Goal: Task Accomplishment & Management: Complete application form

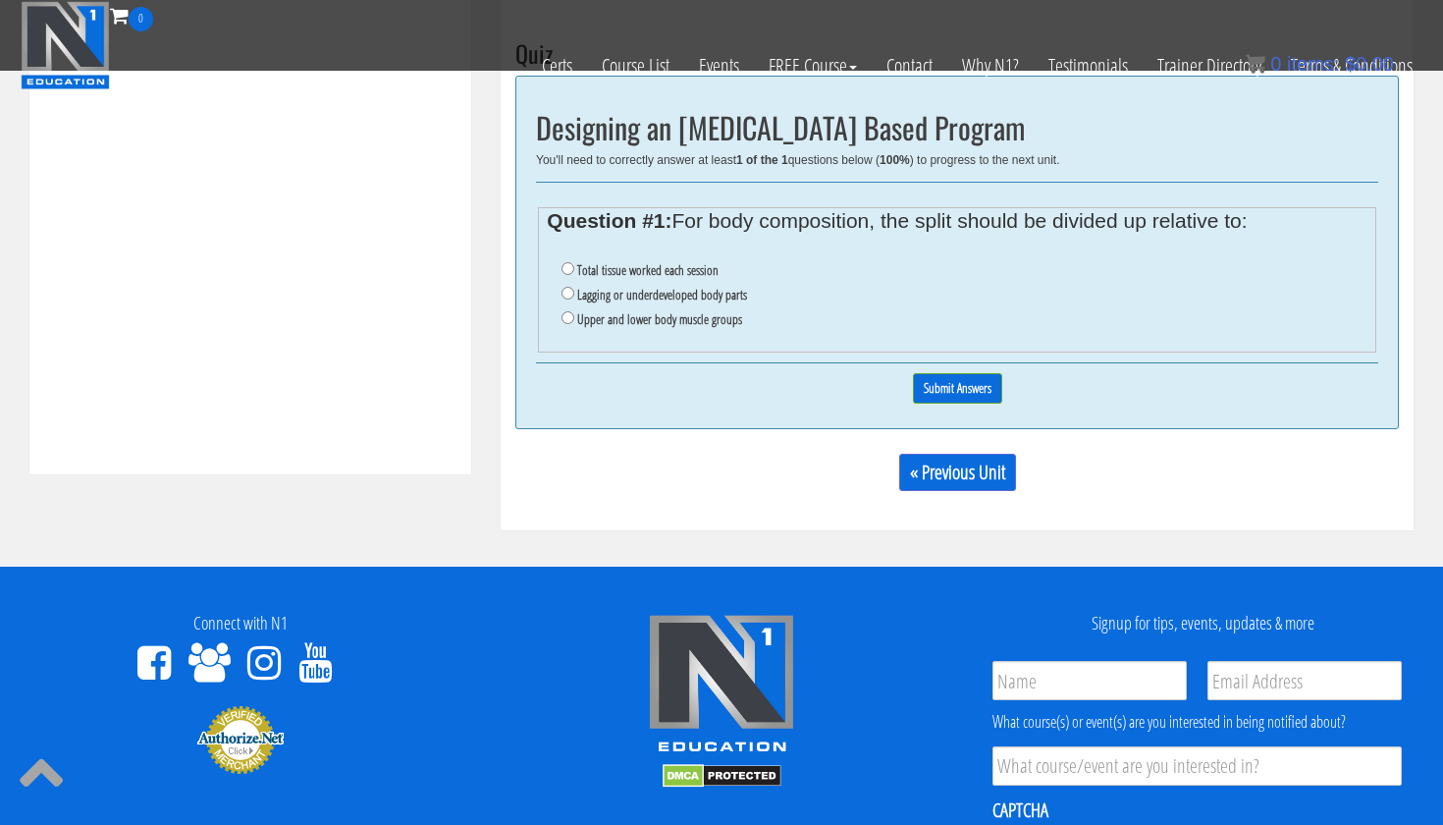
scroll to position [634, 0]
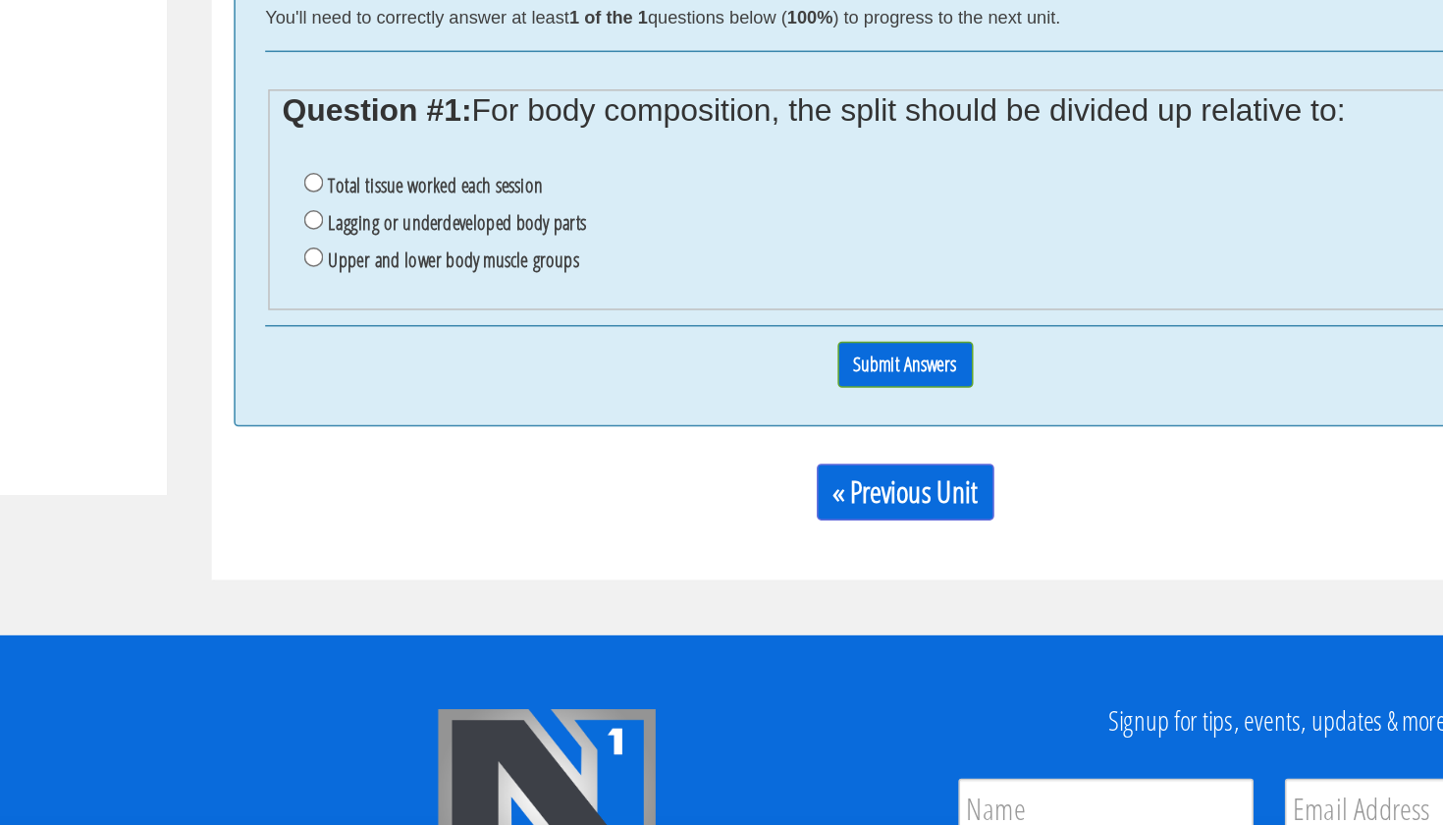
click at [577, 396] on label "Total tissue worked each session" at bounding box center [647, 404] width 141 height 16
click at [562, 396] on input "Total tissue worked each session" at bounding box center [568, 402] width 13 height 13
radio input "true"
click at [913, 507] on input "Submit Answers" at bounding box center [957, 522] width 89 height 30
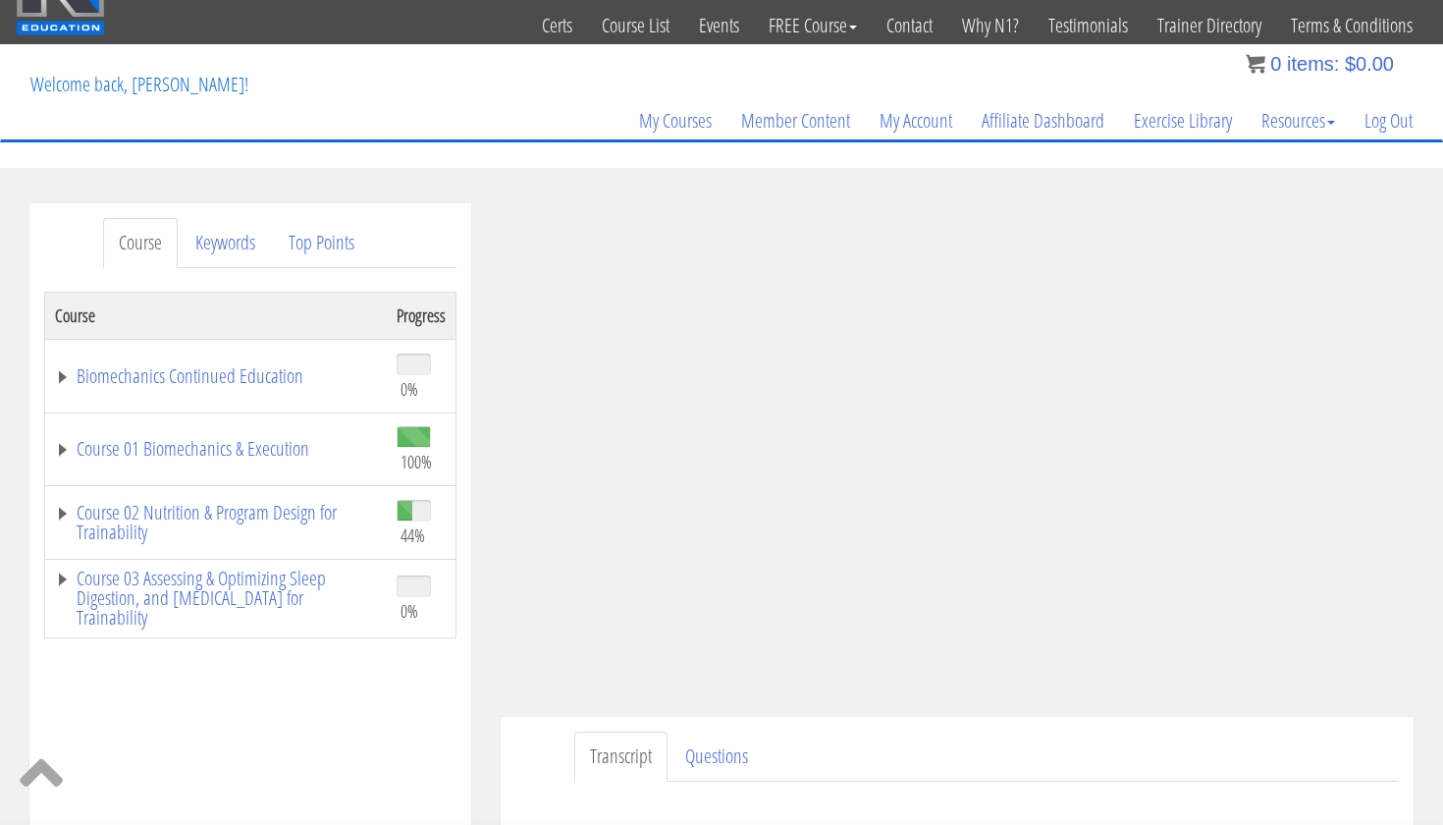
scroll to position [746, 0]
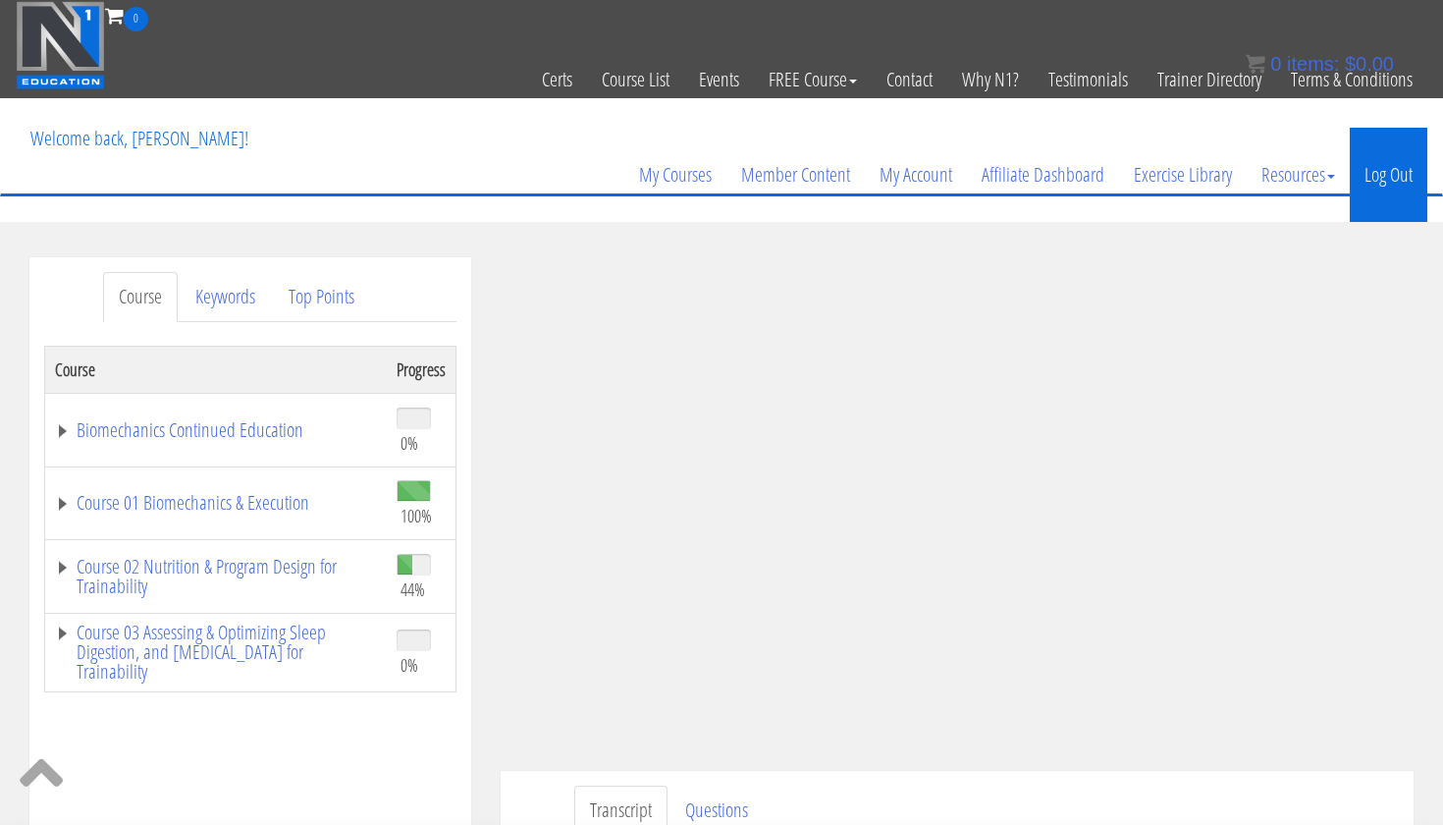
click at [1385, 165] on link "Log Out" at bounding box center [1389, 175] width 78 height 94
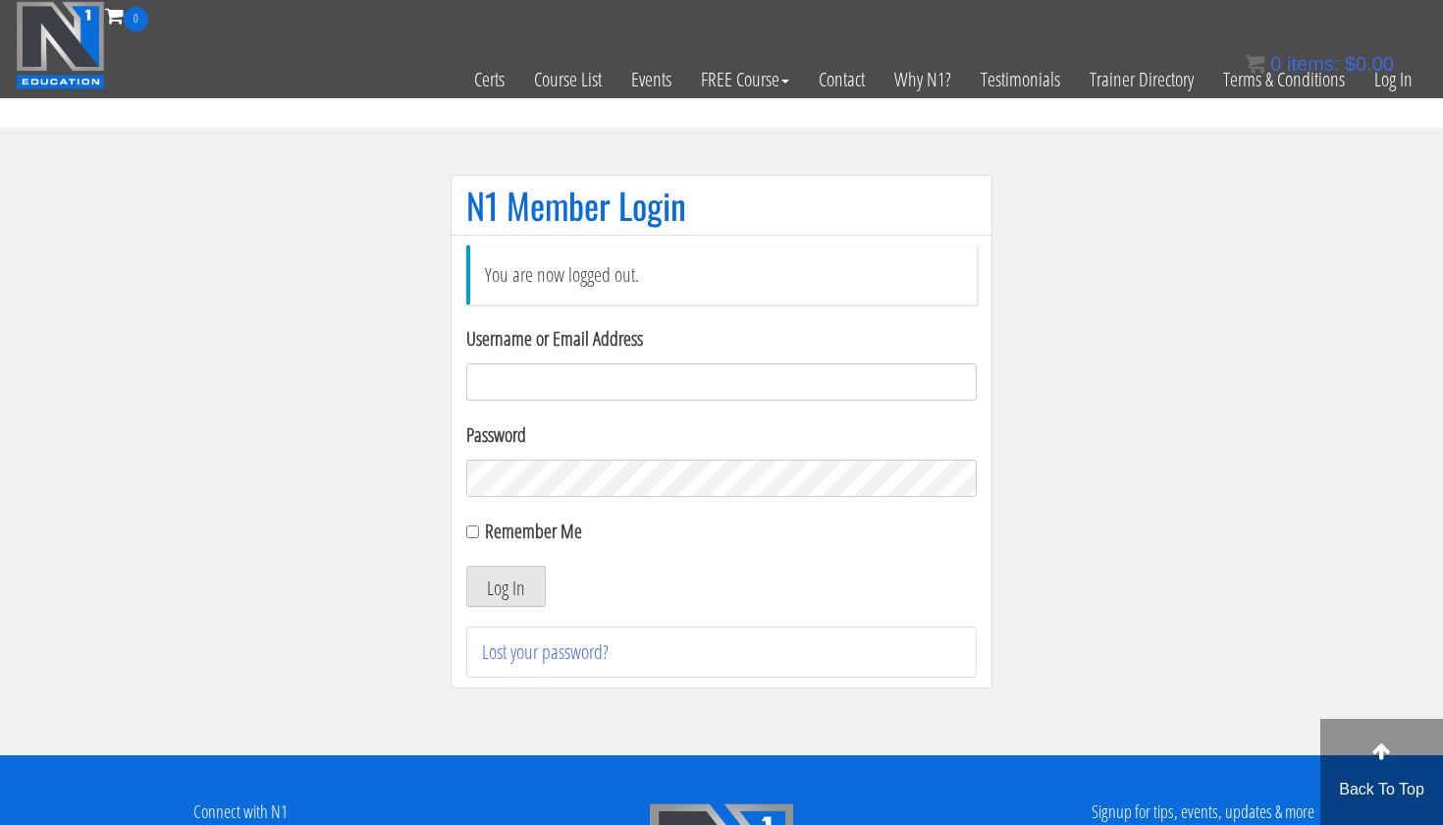
type input "[EMAIL_ADDRESS][DOMAIN_NAME]"
click at [506, 586] on button "Log In" at bounding box center [506, 586] width 80 height 41
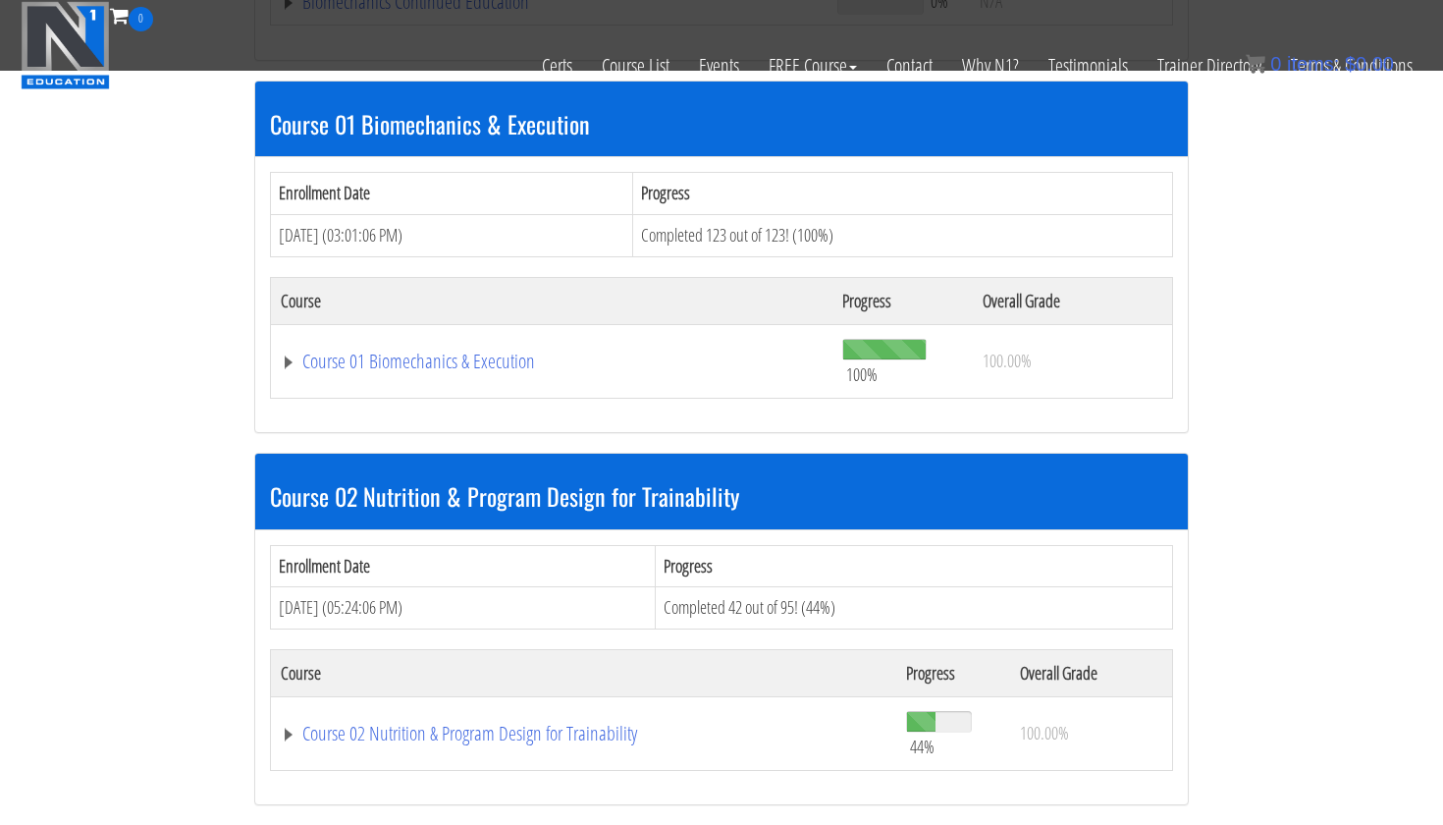
scroll to position [626, 0]
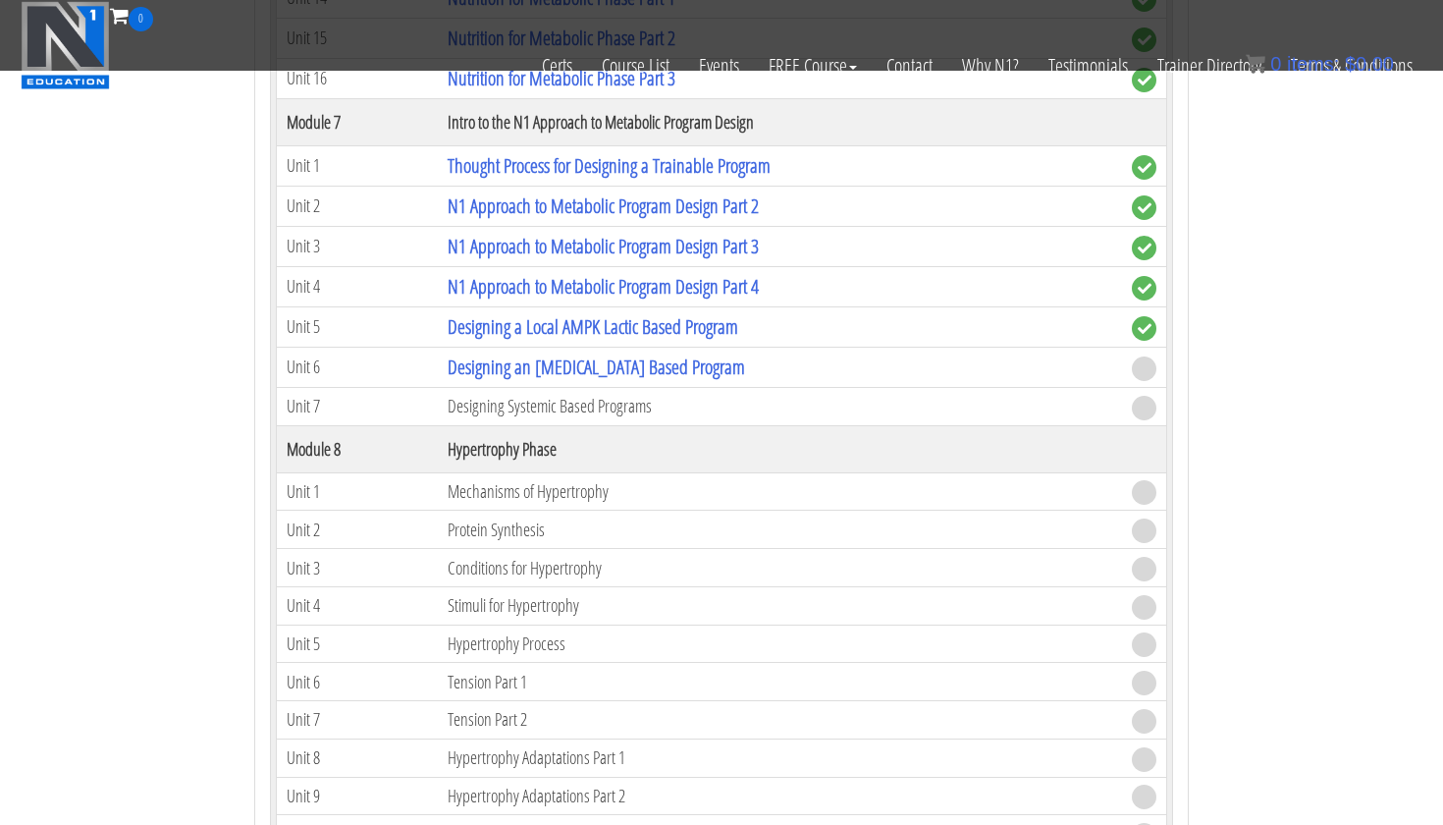
scroll to position [2857, 0]
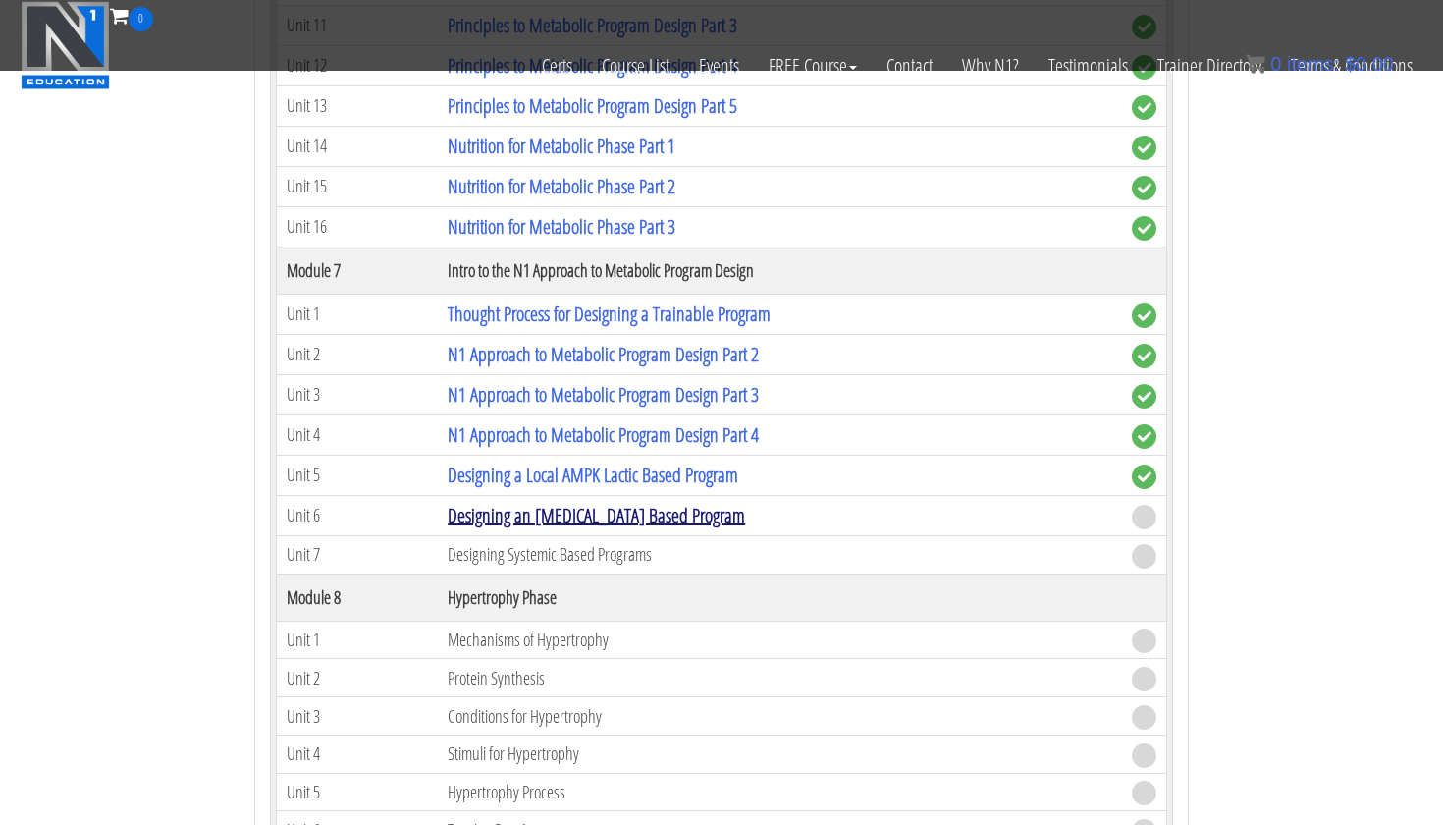
click at [609, 502] on link "Designing an [MEDICAL_DATA] Based Program" at bounding box center [596, 515] width 297 height 27
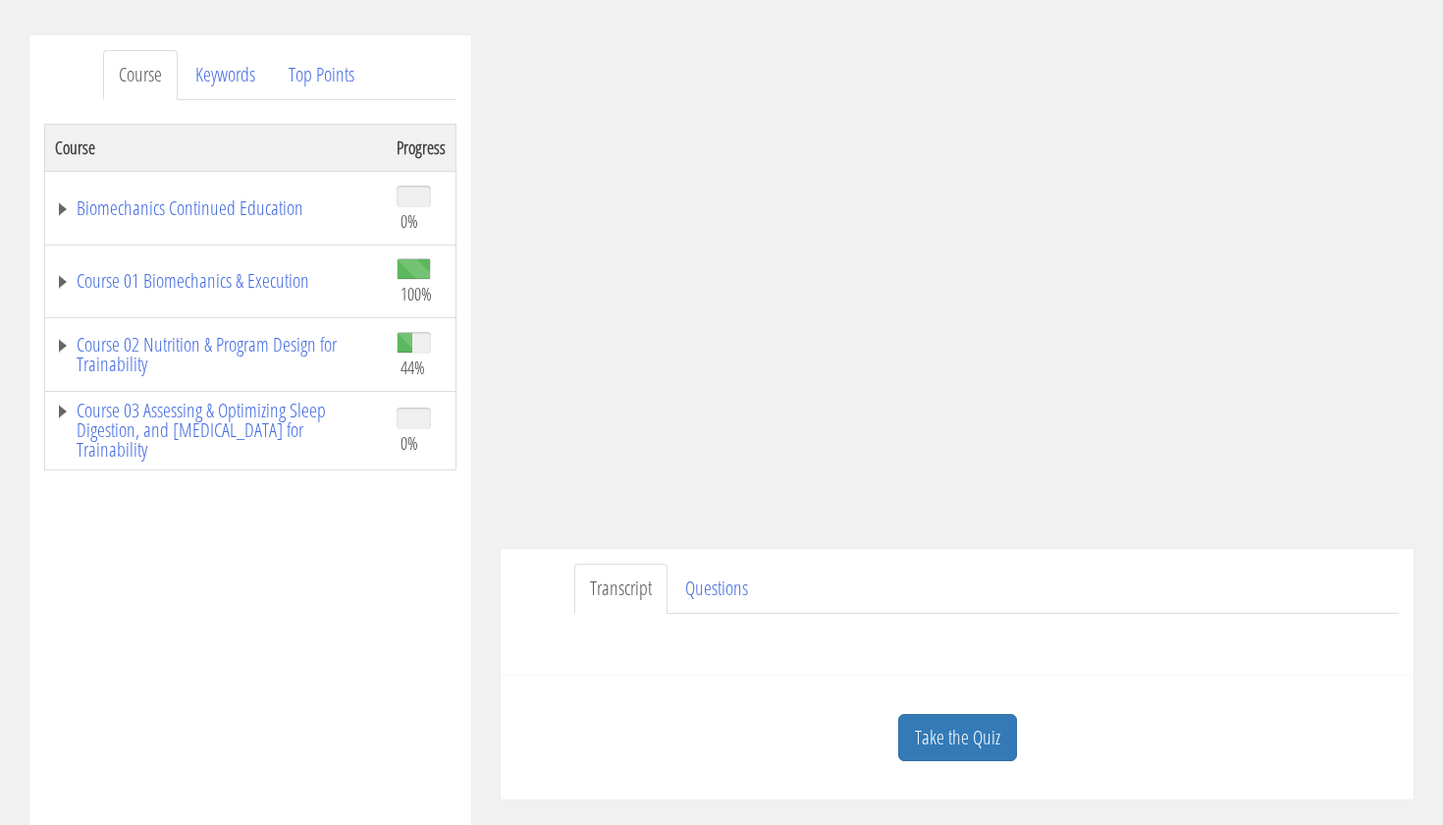
scroll to position [453, 0]
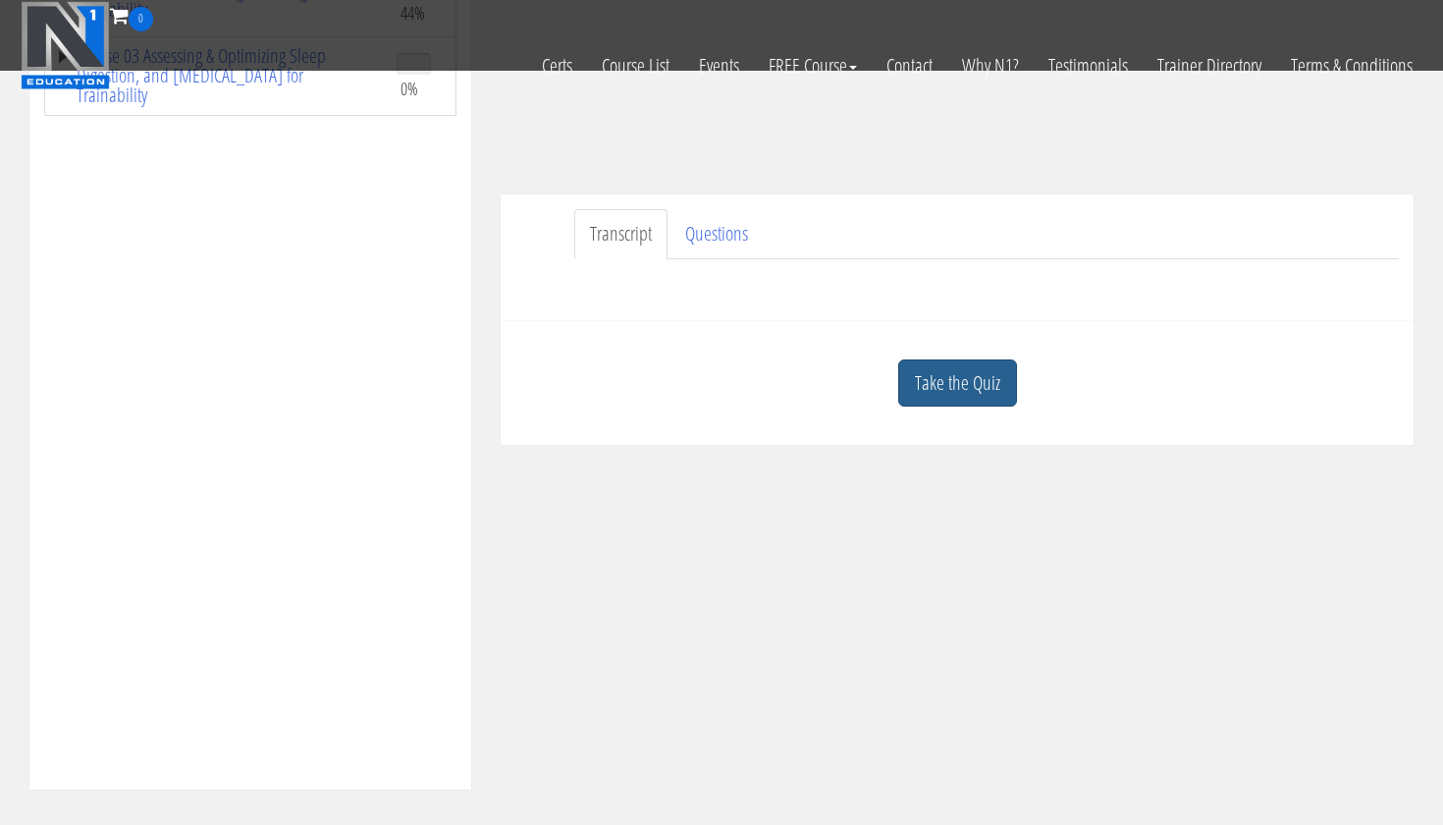
click at [954, 389] on link "Take the Quiz" at bounding box center [957, 383] width 119 height 48
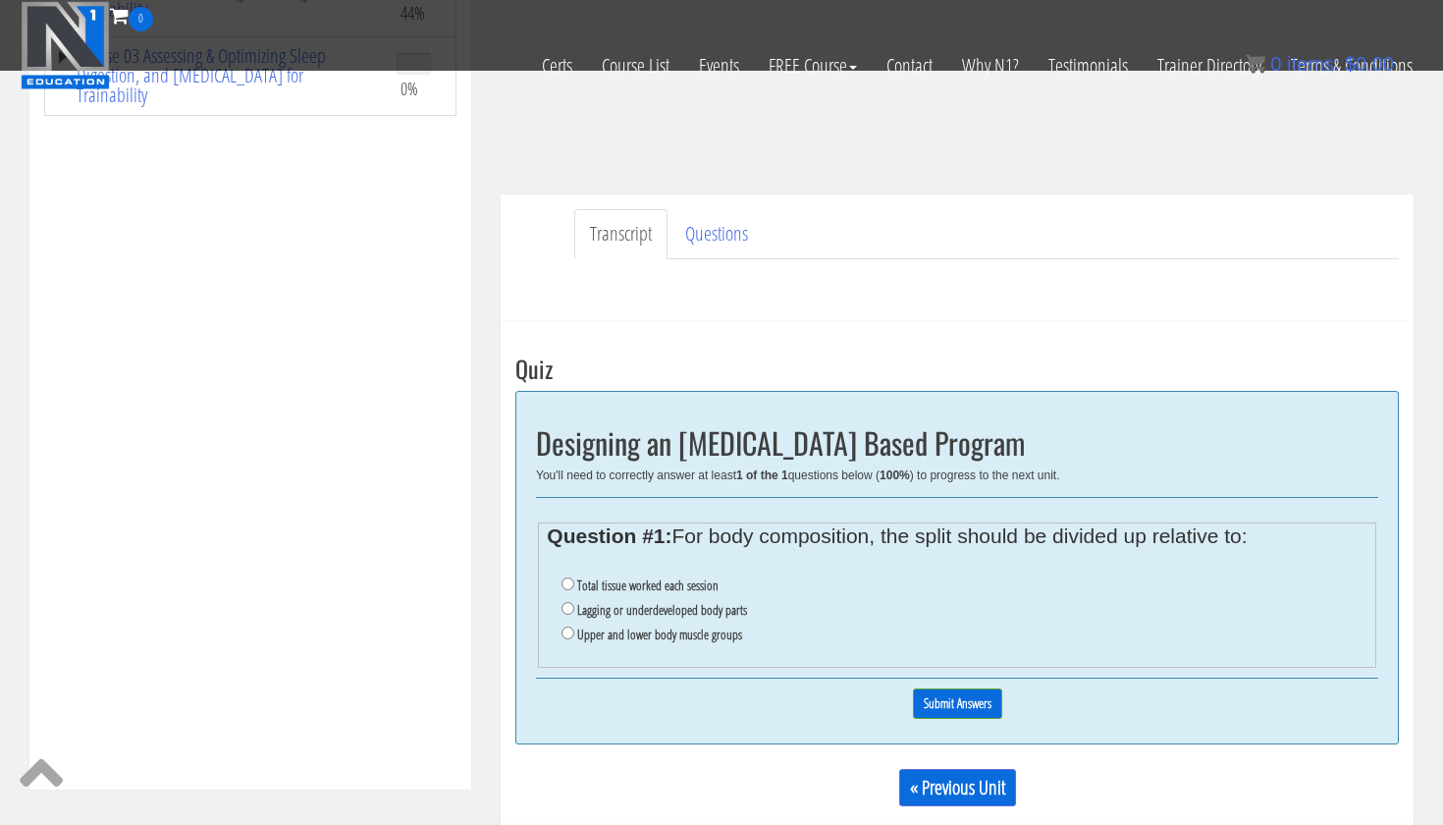
click at [699, 579] on label "Total tissue worked each session" at bounding box center [647, 585] width 141 height 16
click at [574, 579] on input "Total tissue worked each session" at bounding box center [568, 583] width 13 height 13
radio input "true"
click at [967, 696] on input "Submit Answers" at bounding box center [957, 703] width 89 height 30
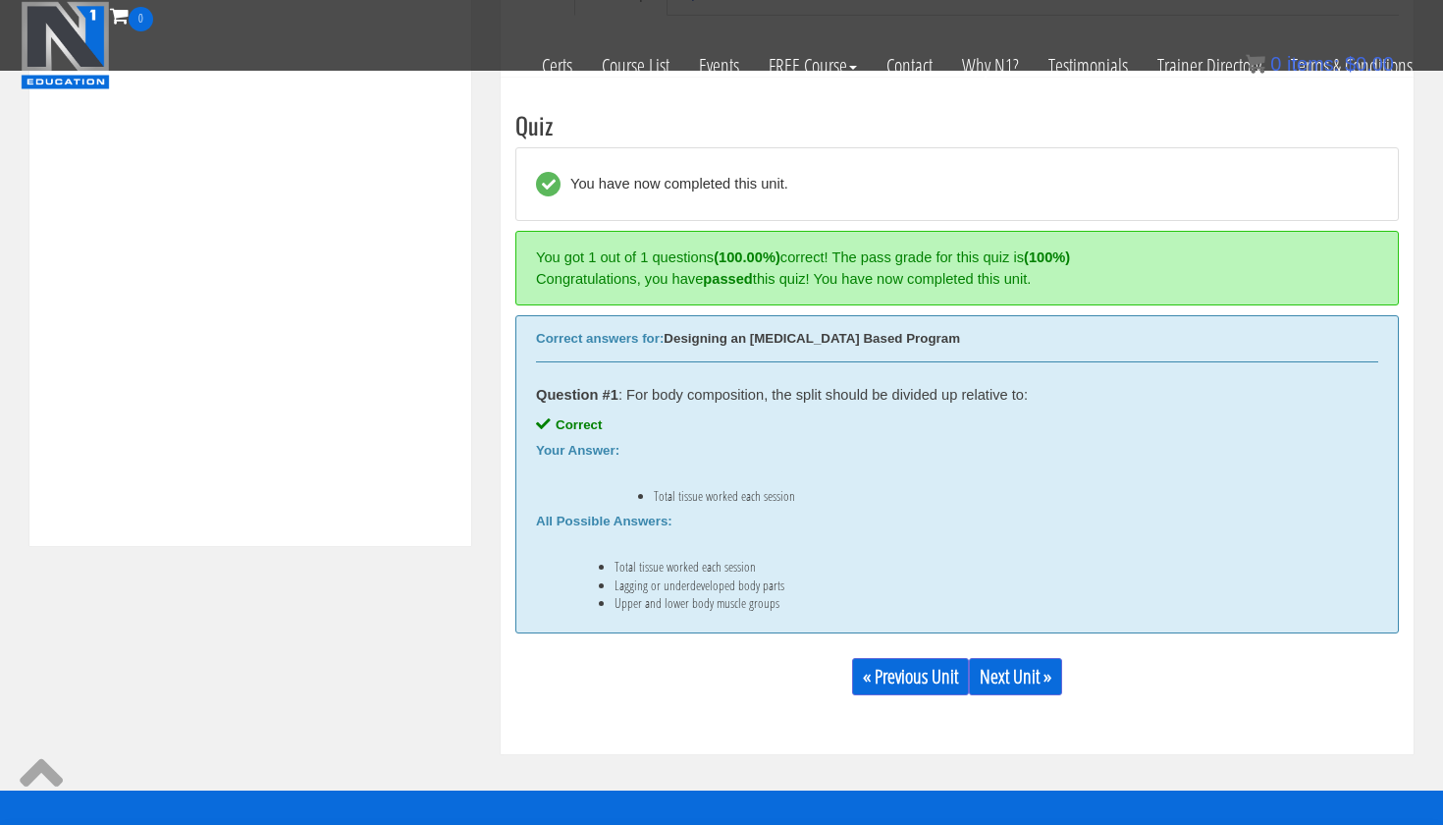
scroll to position [744, 0]
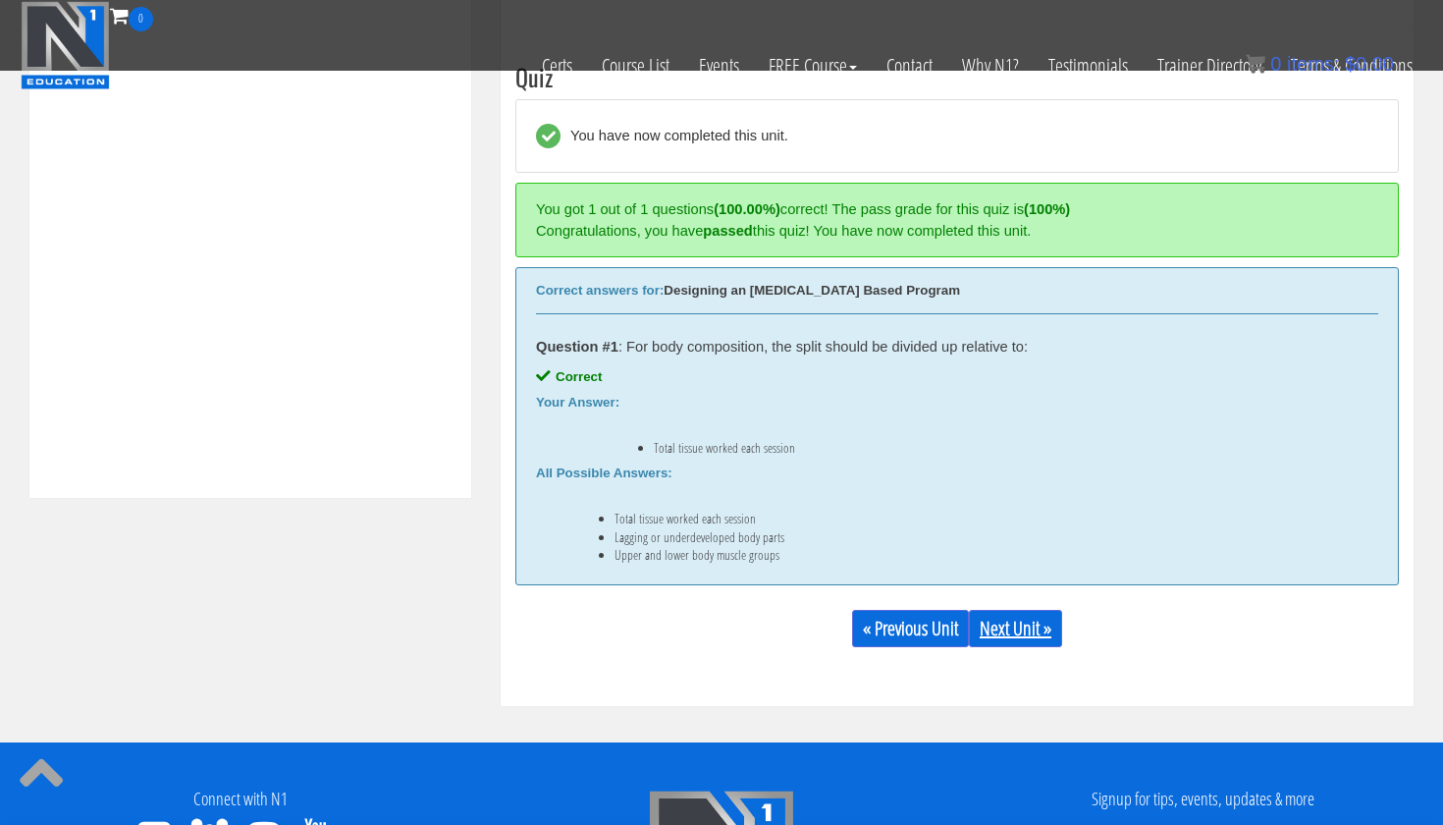
click at [1033, 620] on link "Next Unit »" at bounding box center [1015, 628] width 93 height 37
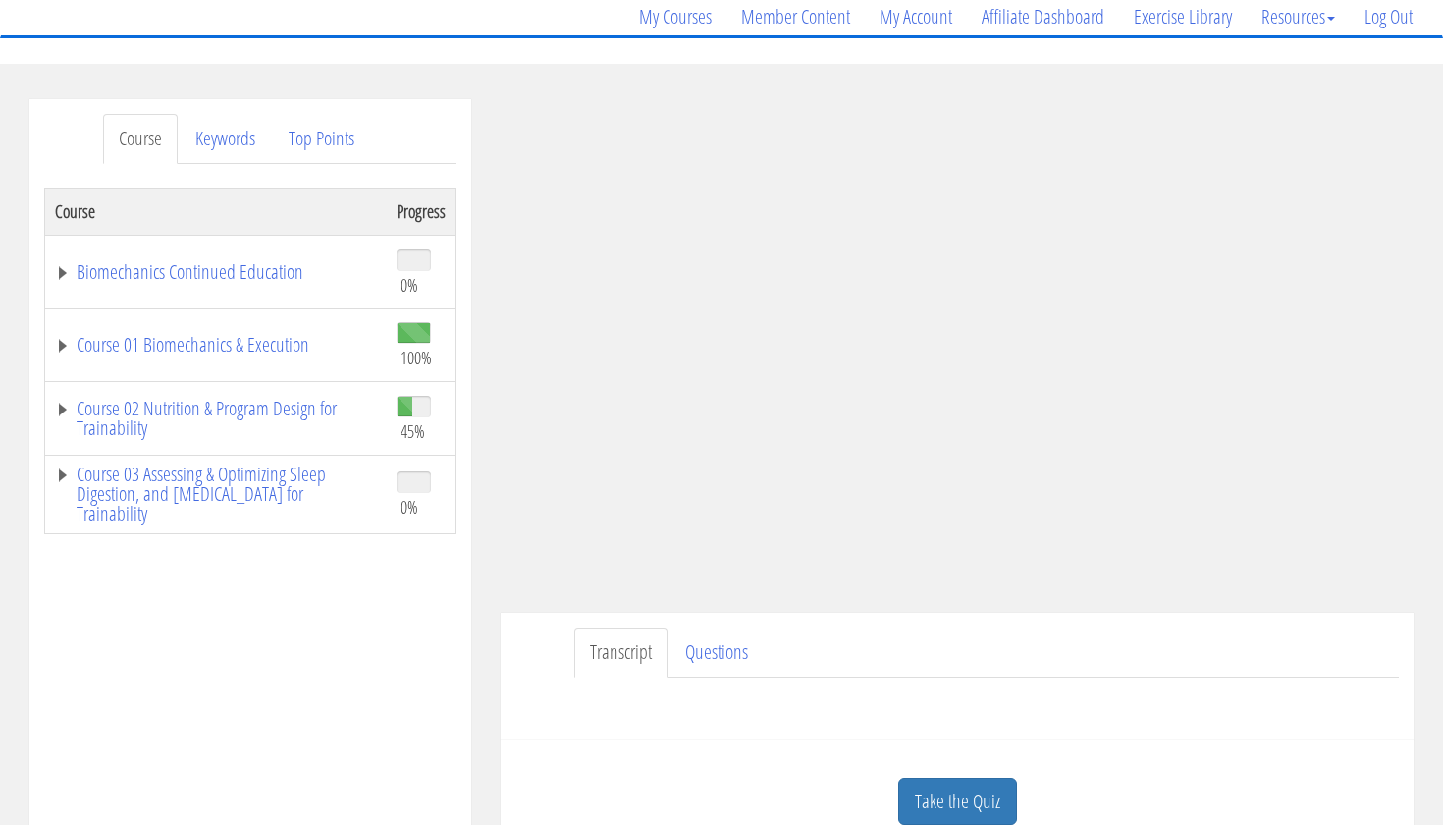
scroll to position [439, 0]
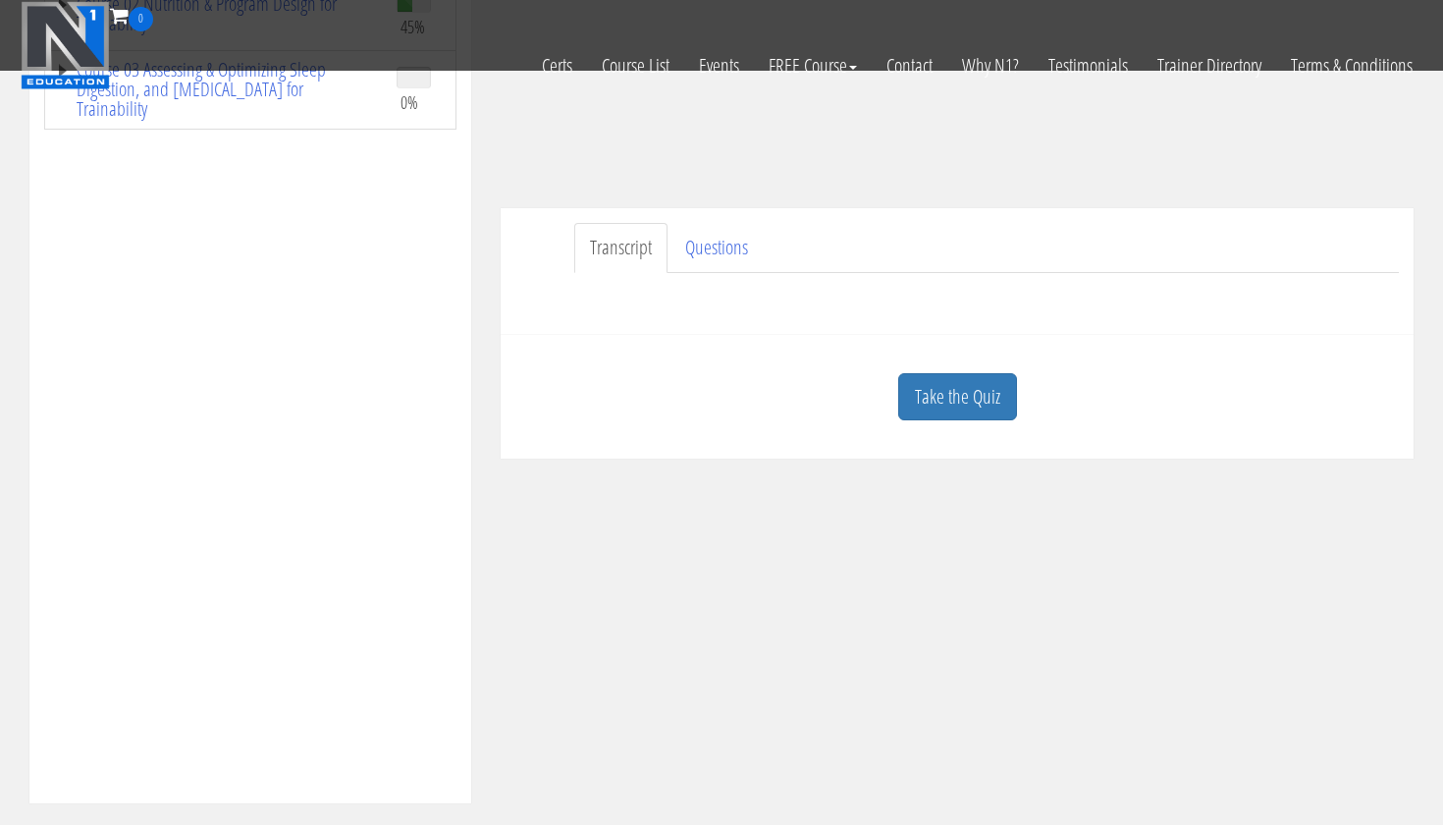
click at [989, 431] on div "Take the Quiz" at bounding box center [957, 397] width 884 height 95
click at [986, 414] on link "Take the Quiz" at bounding box center [957, 397] width 119 height 48
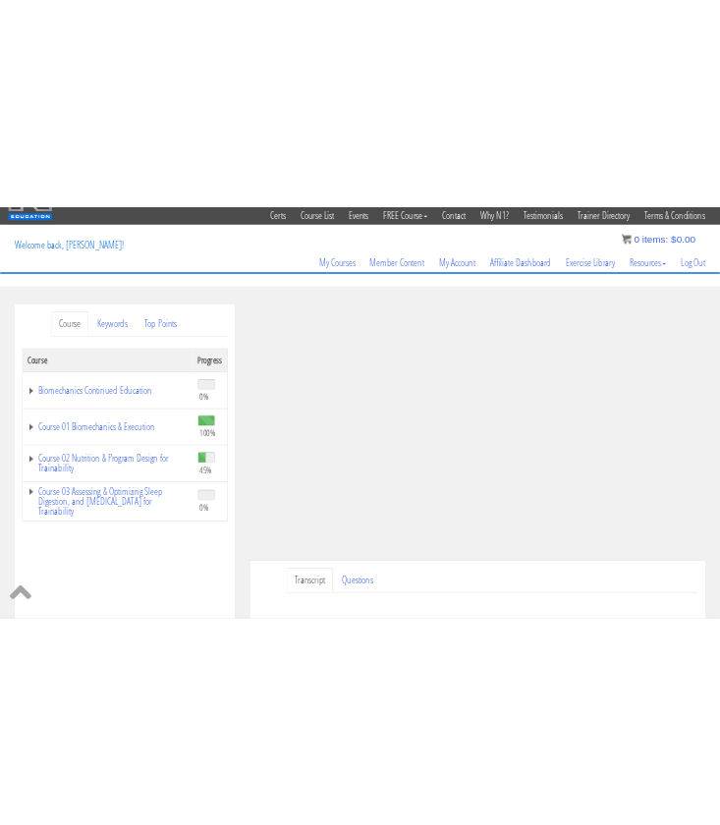
scroll to position [27, 0]
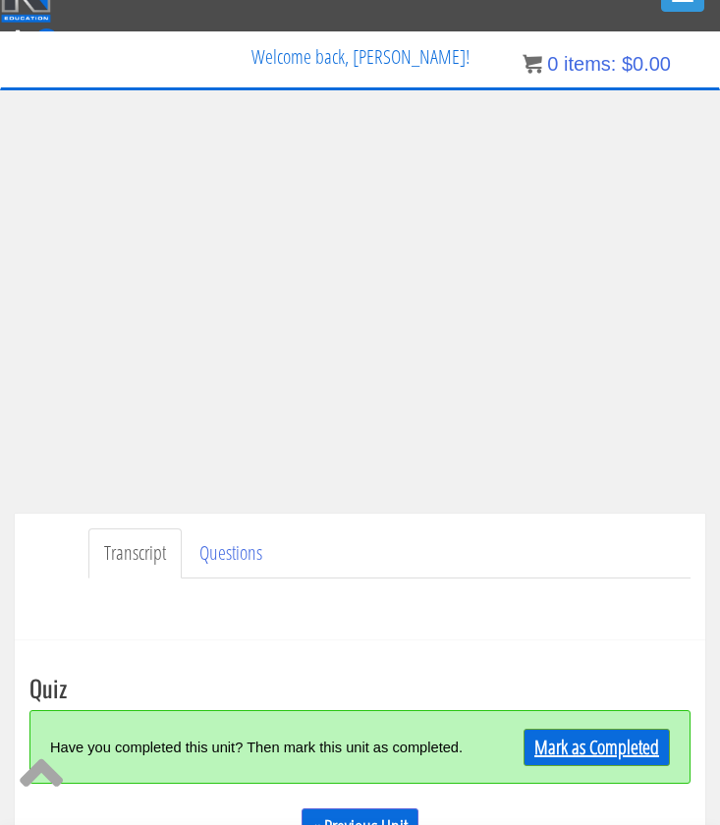
click at [561, 751] on link "Mark as Completed" at bounding box center [596, 746] width 146 height 37
